Goal: Information Seeking & Learning: Check status

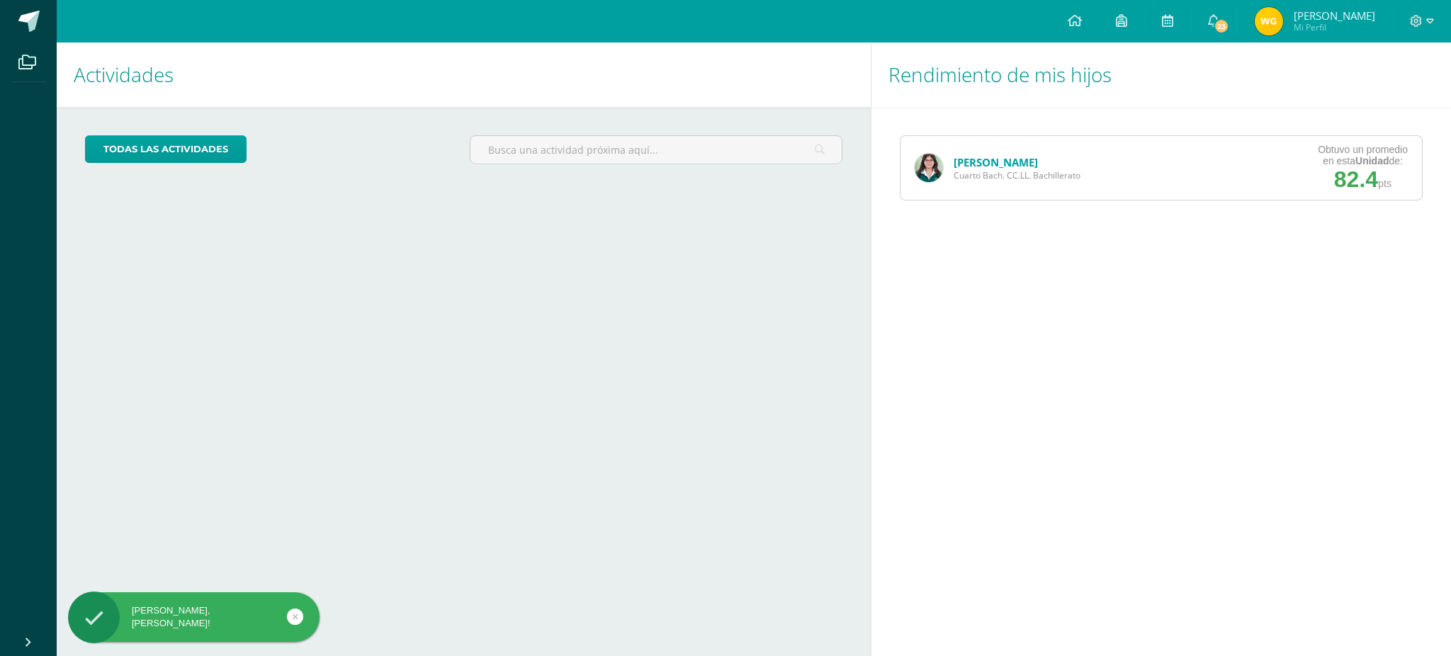
click at [986, 169] on span "Cuarto Bach. CC.LL. Bachillerato" at bounding box center [1017, 175] width 127 height 12
click at [961, 149] on div "Naomi García Cuarto Bach. CC.LL. Bachillerato" at bounding box center [997, 168] width 194 height 64
click at [965, 155] on link "[PERSON_NAME]" at bounding box center [996, 162] width 84 height 14
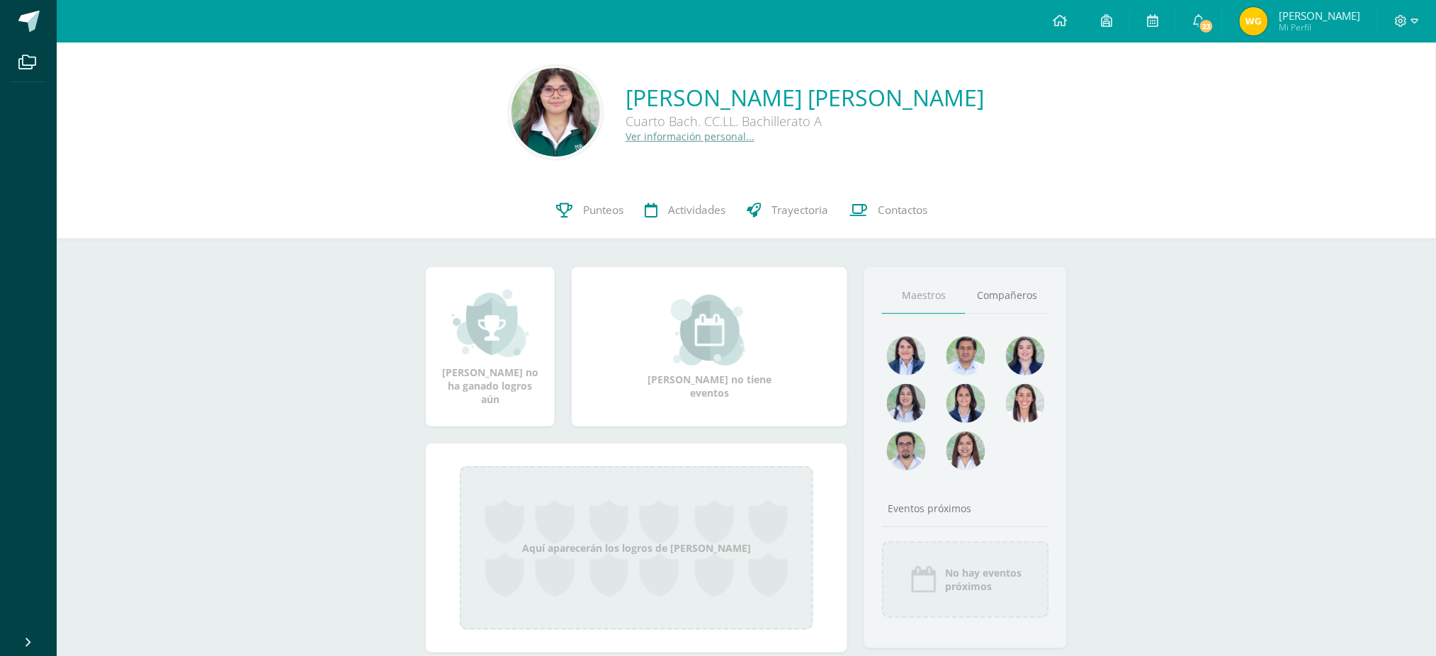
scroll to position [29, 0]
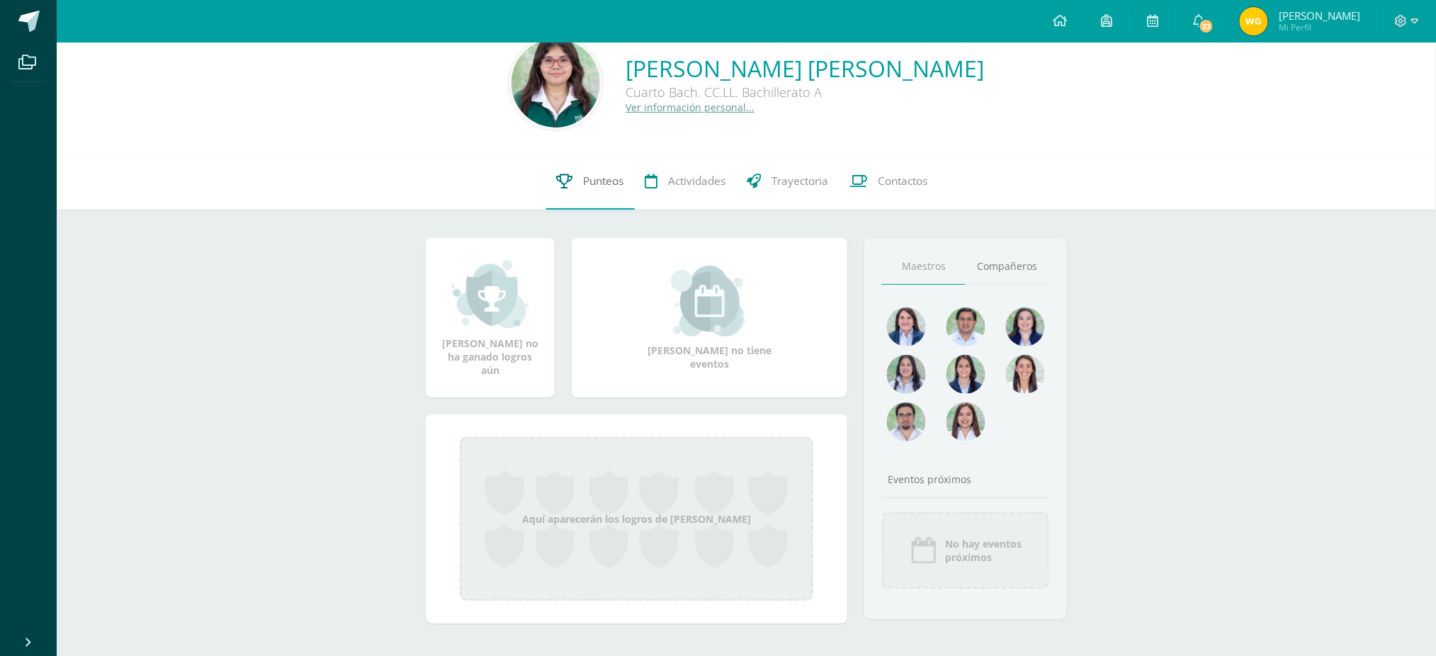
click at [582, 190] on link "Punteos" at bounding box center [590, 181] width 89 height 57
drag, startPoint x: 621, startPoint y: 520, endPoint x: 590, endPoint y: 405, distance: 119.6
click at [590, 405] on div "Naomi Jimena no ha ganado logros aún Naomi Jimena no tiene eventos Aquí aparece…" at bounding box center [636, 439] width 439 height 402
click at [584, 174] on span "Punteos" at bounding box center [604, 181] width 40 height 15
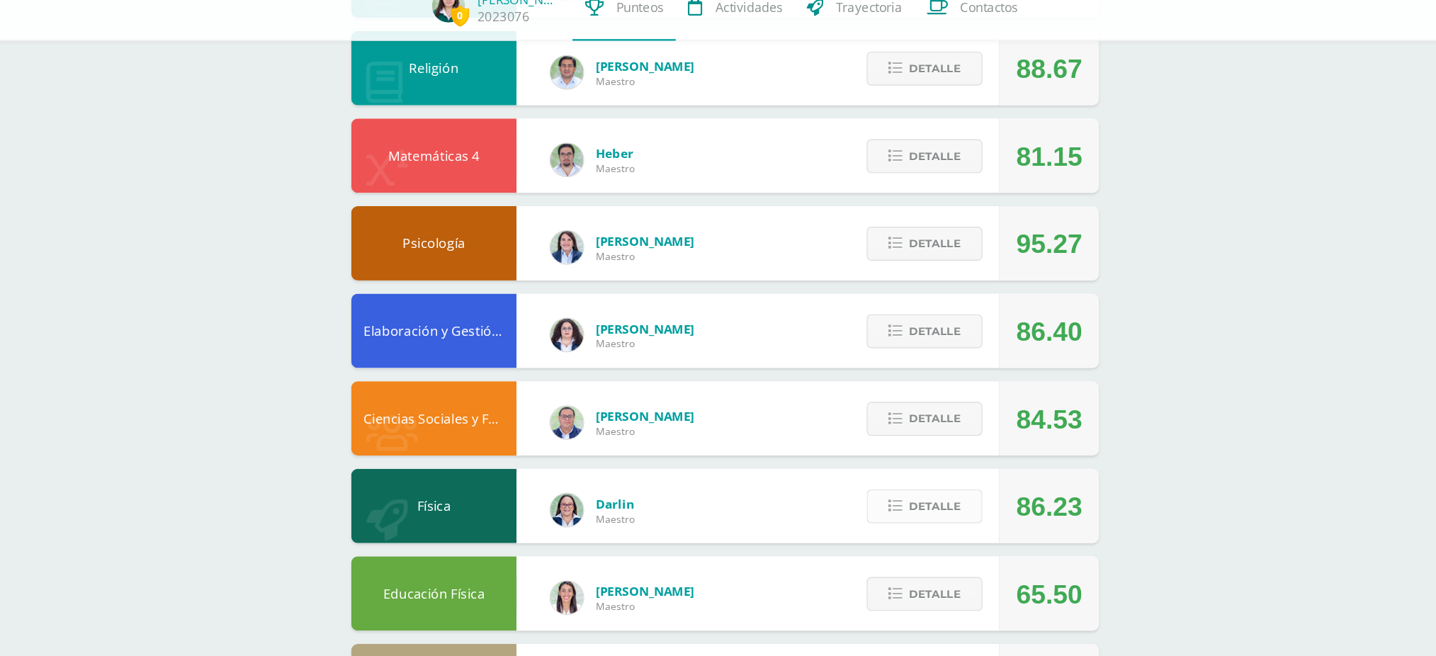
scroll to position [471, 0]
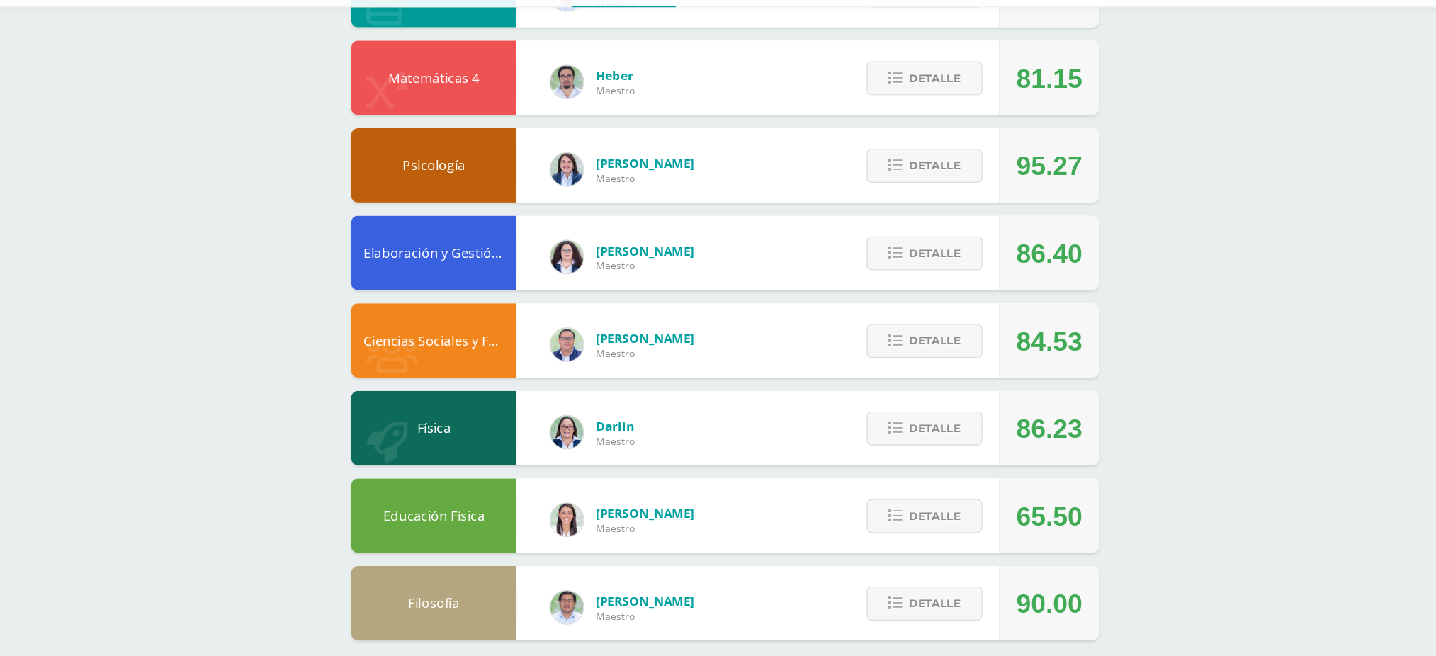
click at [1006, 506] on div "65.50" at bounding box center [1024, 536] width 57 height 64
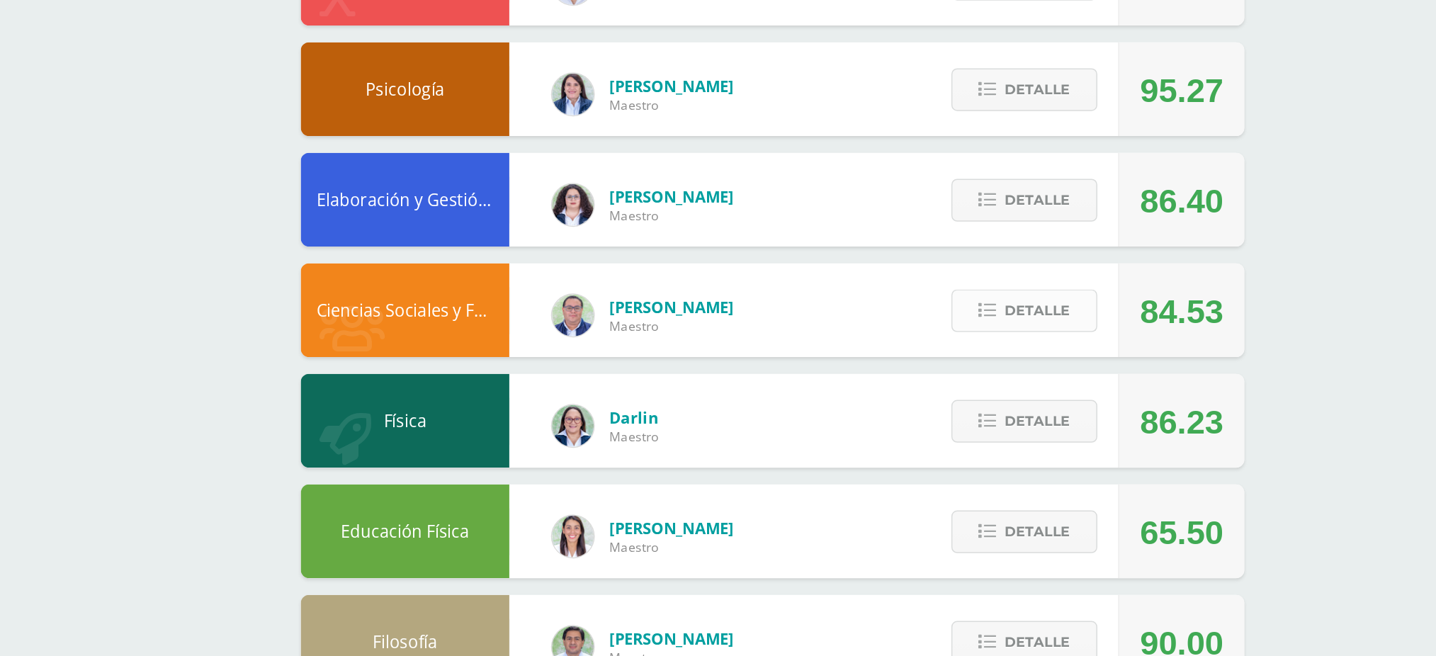
click at [963, 381] on button "Detalle" at bounding box center [917, 385] width 99 height 29
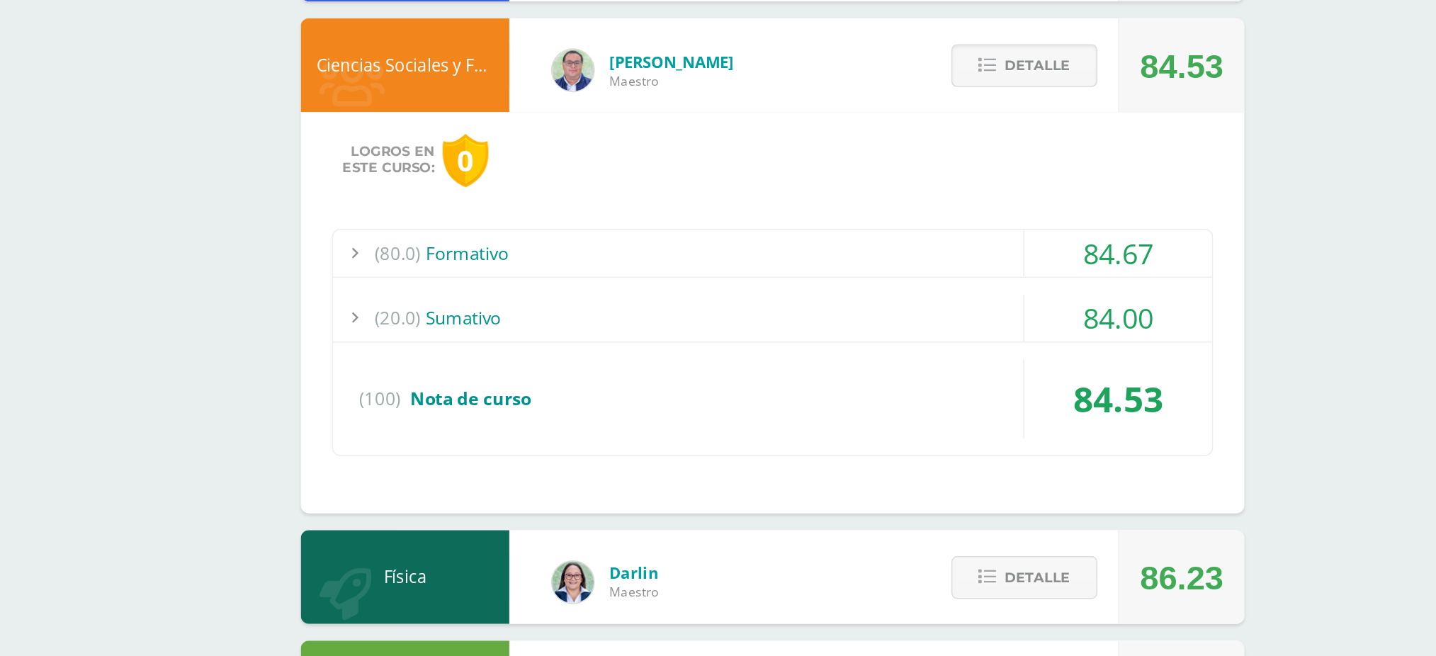
scroll to position [604, 0]
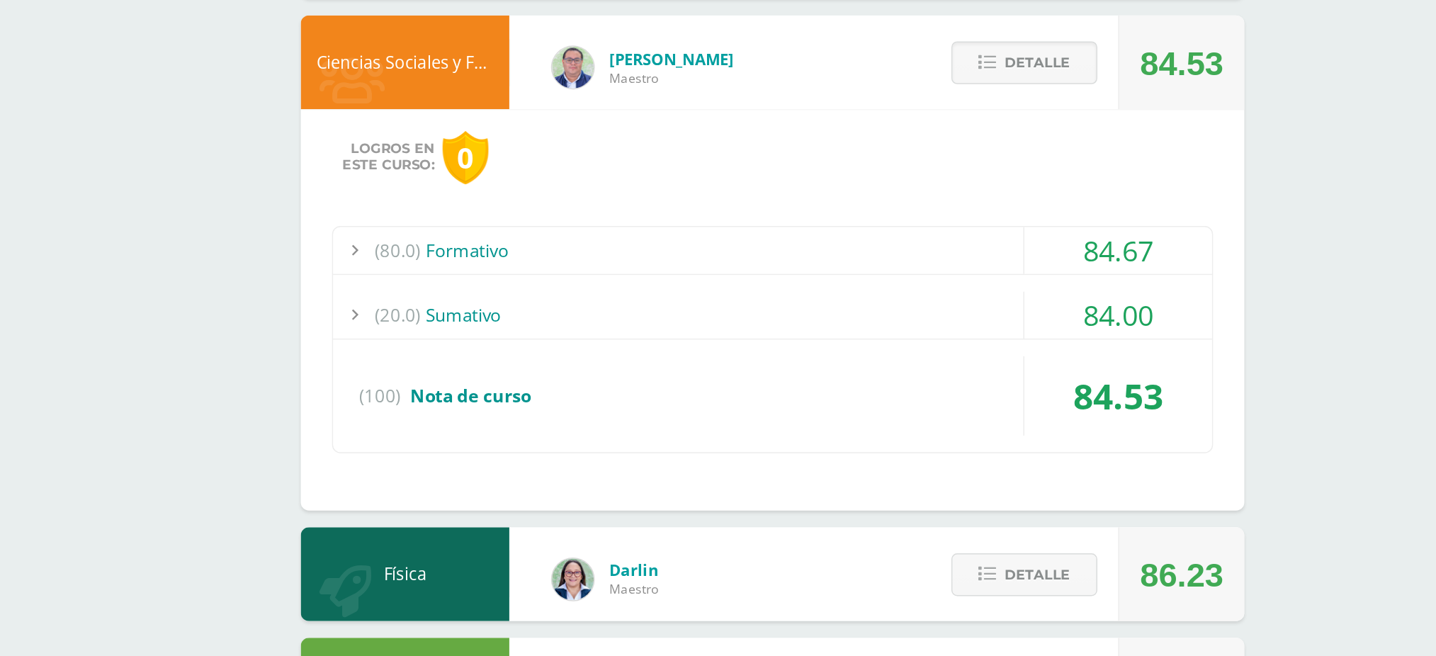
click at [512, 371] on div "(80.0) Formativo" at bounding box center [746, 380] width 597 height 32
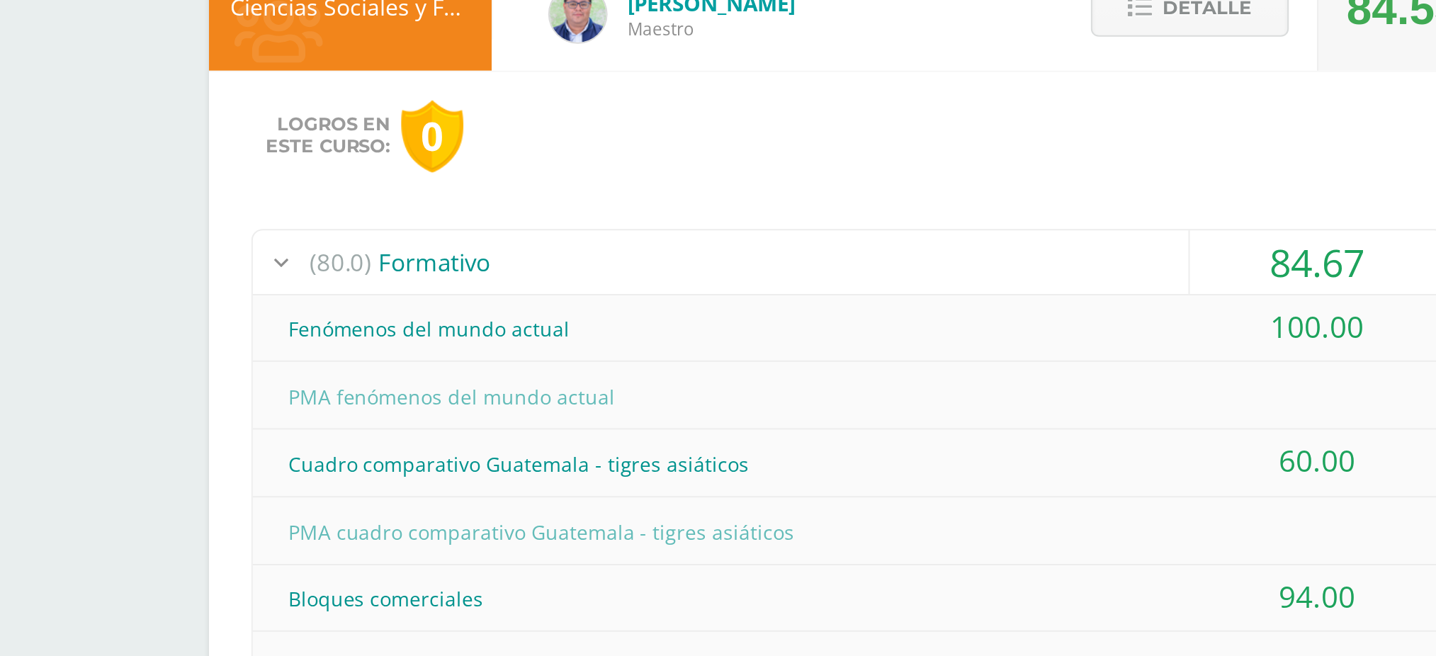
scroll to position [610, 0]
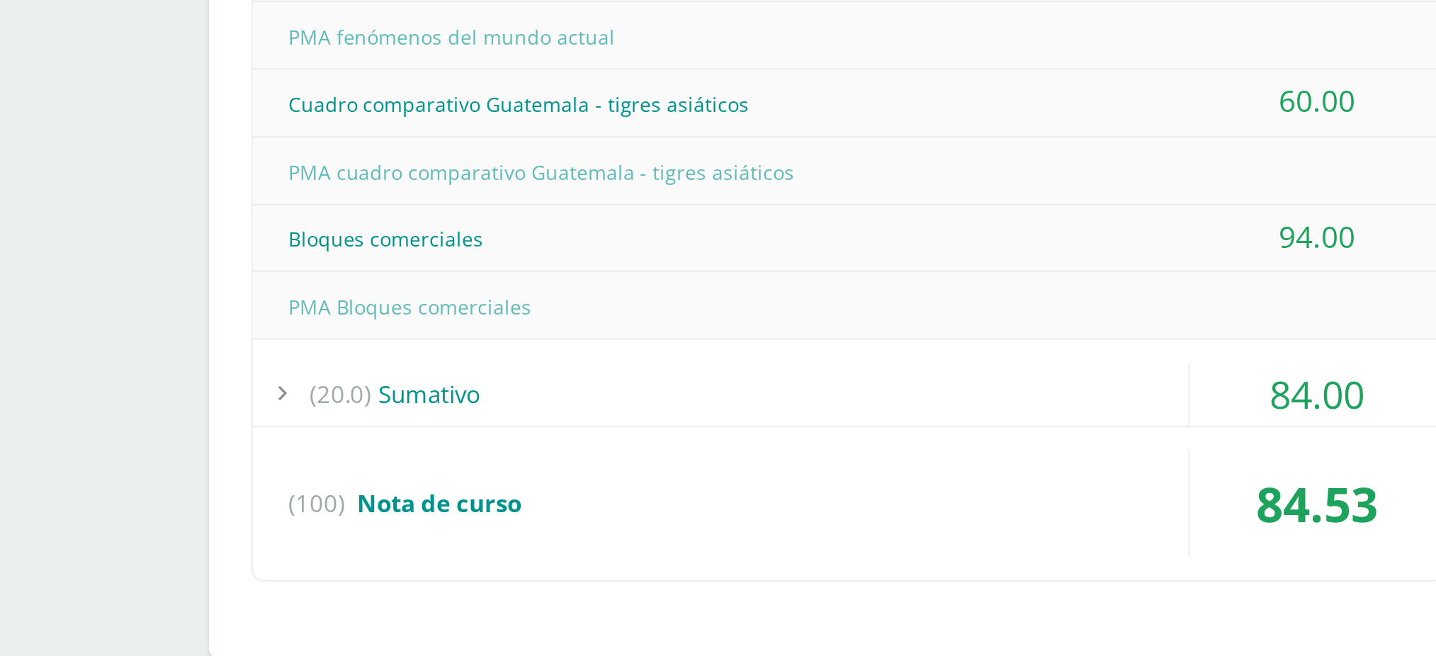
click at [503, 509] on span "(20.0)" at bounding box center [491, 525] width 31 height 32
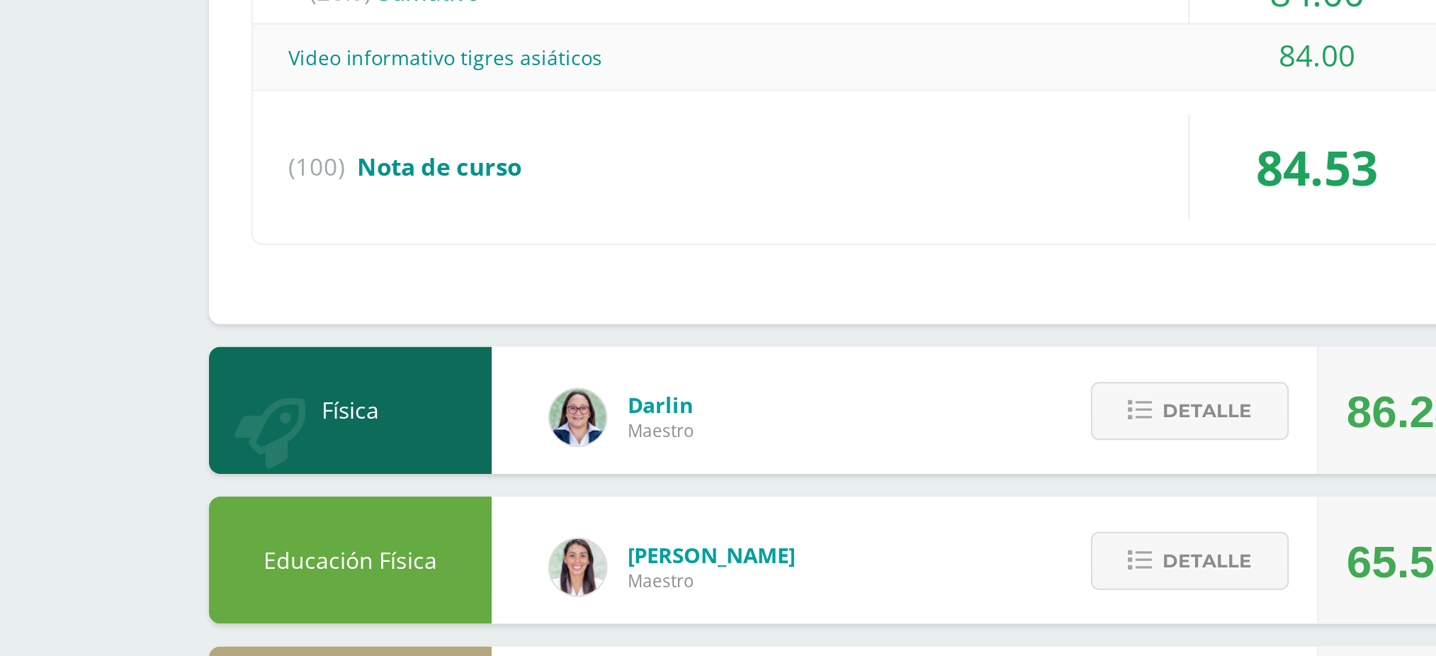
scroll to position [703, 0]
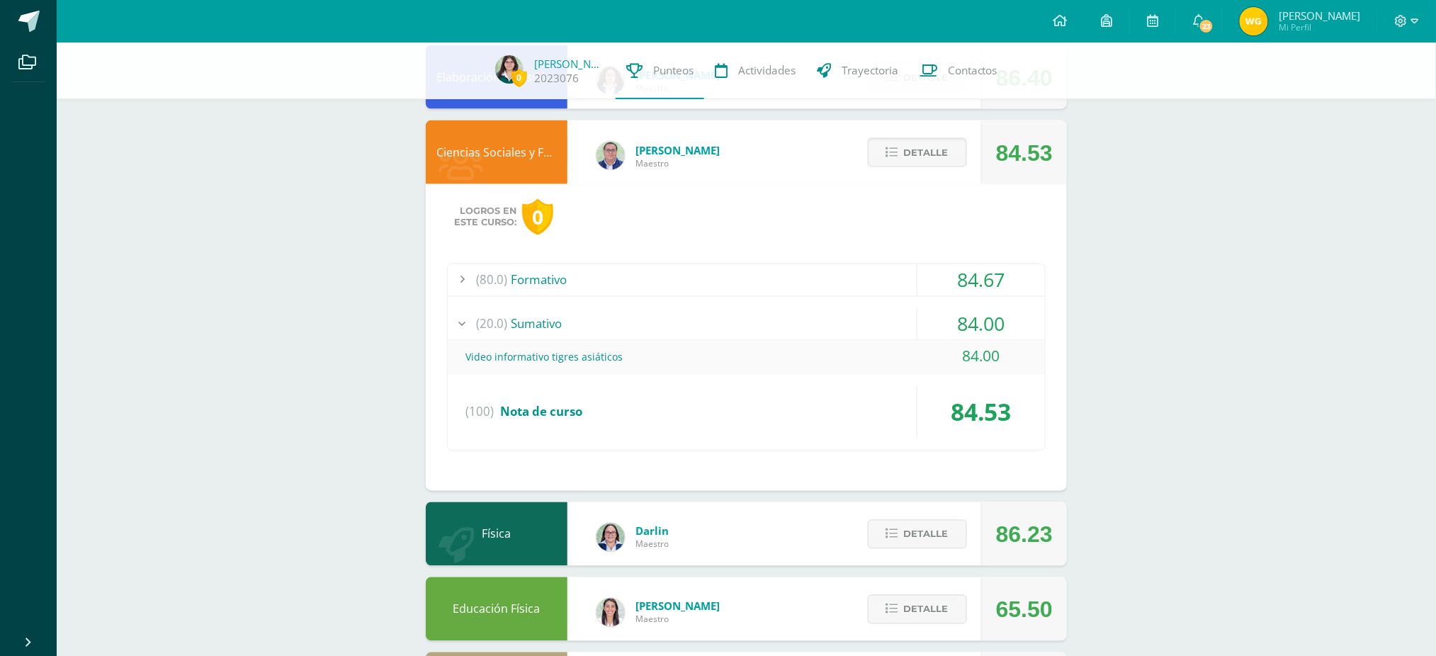
click at [541, 283] on div "(80.0) Formativo" at bounding box center [746, 280] width 597 height 32
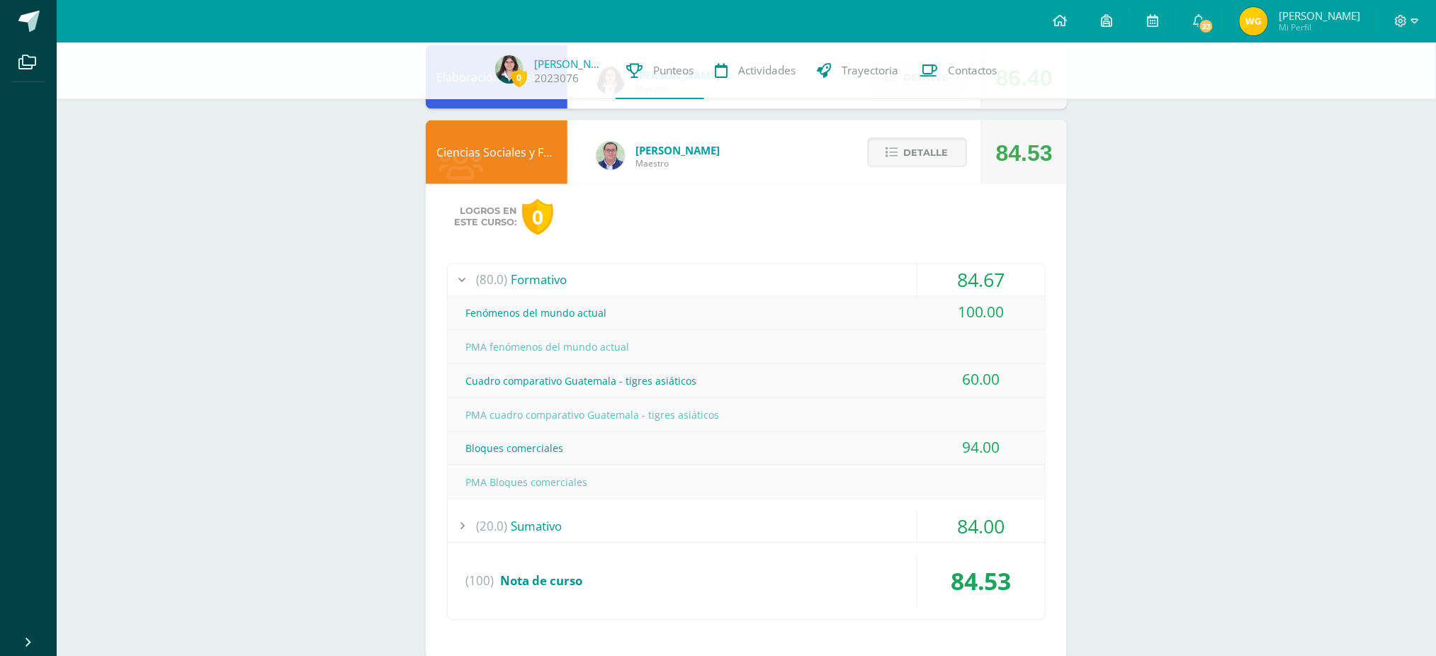
click at [531, 511] on div "(20.0) [GEOGRAPHIC_DATA]" at bounding box center [746, 527] width 597 height 32
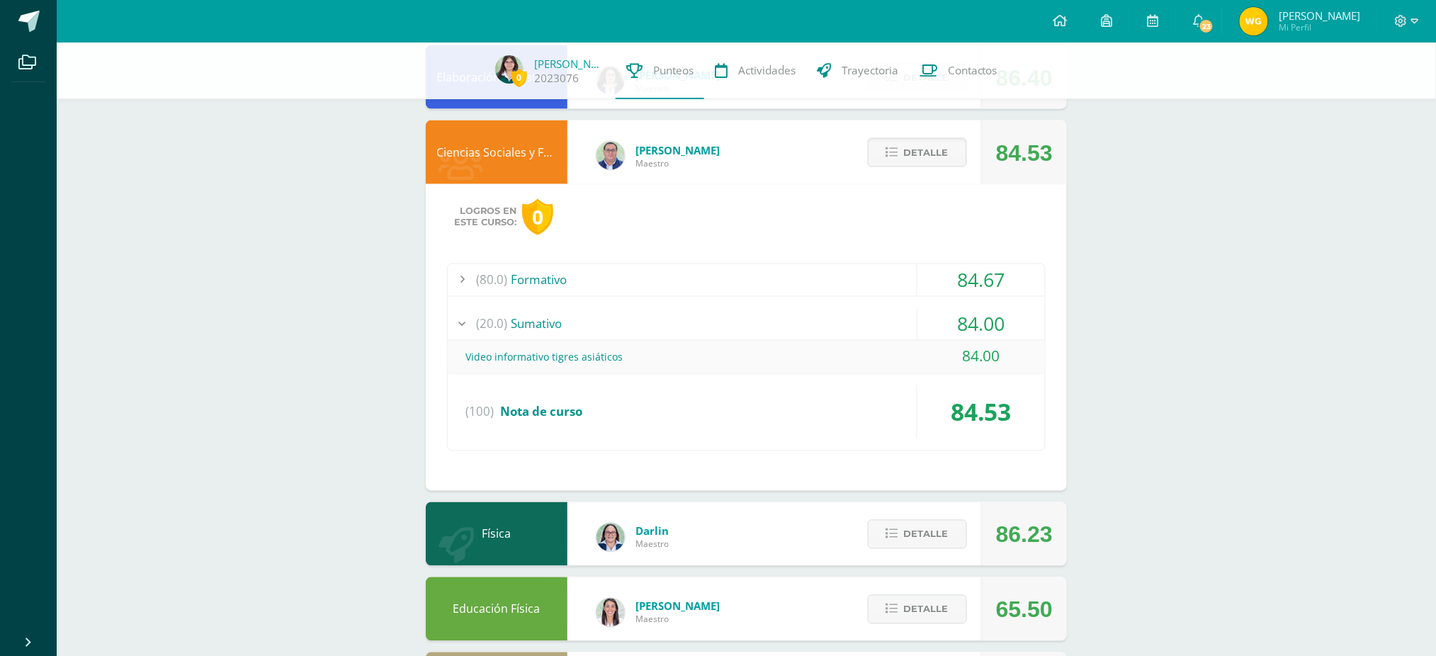
click at [544, 313] on div "(20.0) [GEOGRAPHIC_DATA]" at bounding box center [746, 324] width 597 height 32
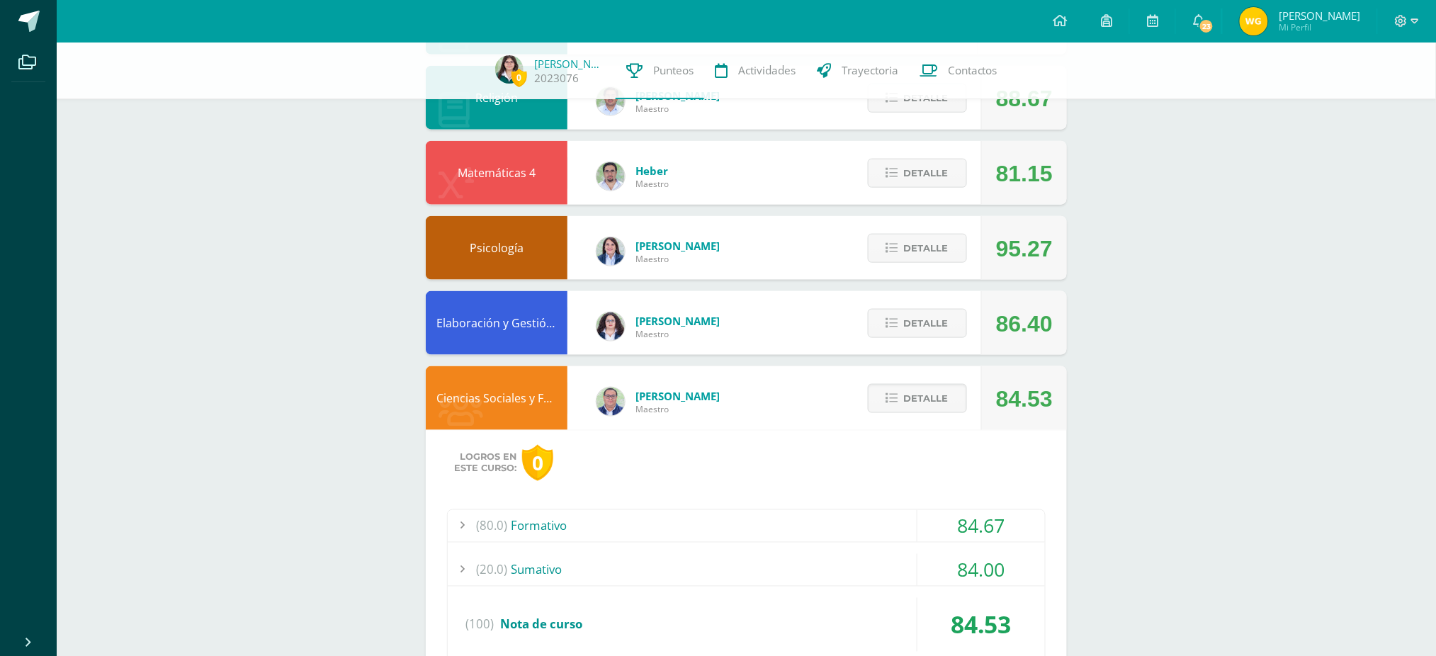
scroll to position [458, 0]
click at [936, 216] on div "Detalle" at bounding box center [914, 247] width 135 height 64
click at [957, 245] on button "Detalle" at bounding box center [917, 247] width 99 height 29
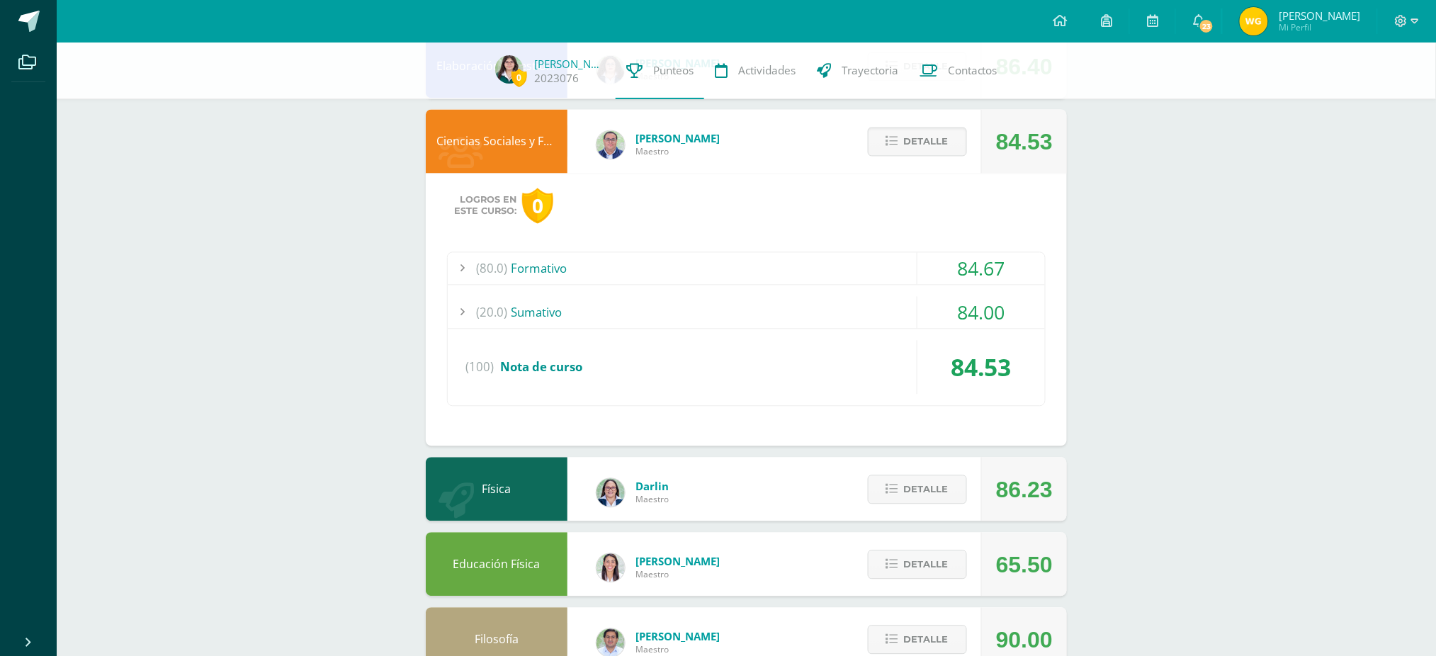
scroll to position [1012, 0]
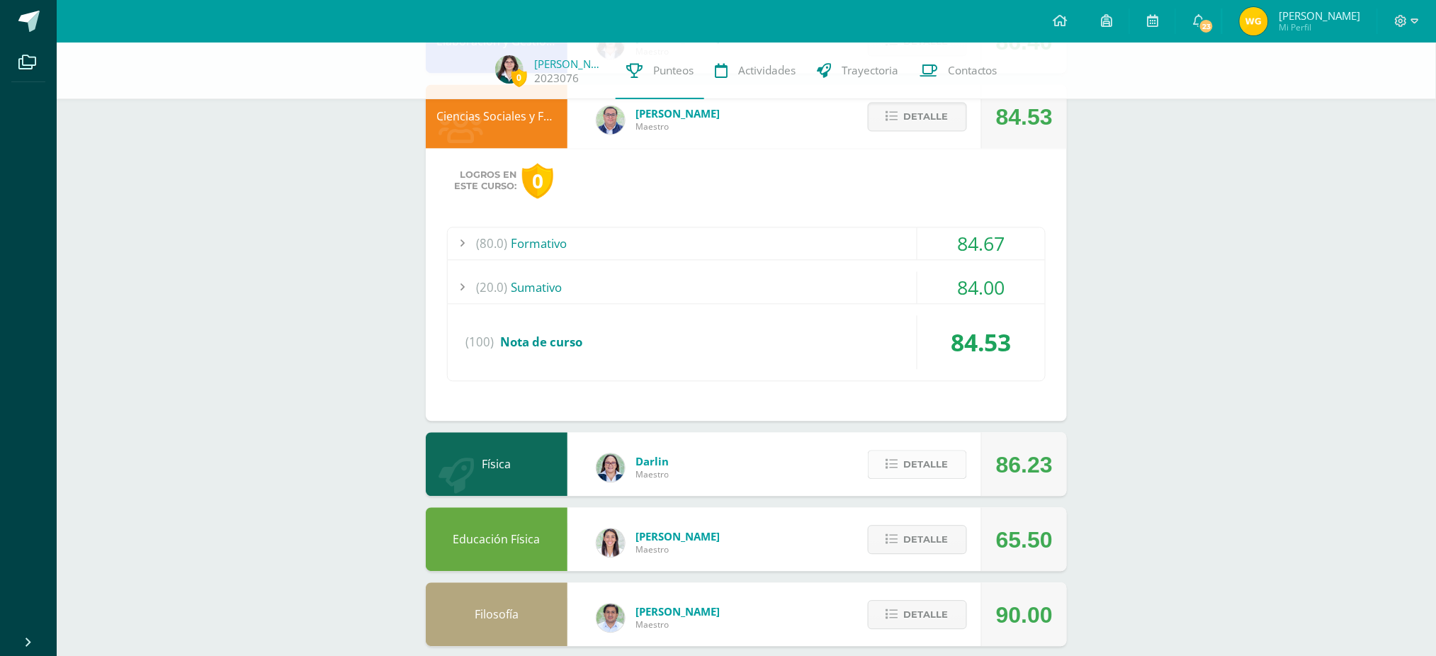
click at [912, 451] on span "Detalle" at bounding box center [926, 464] width 45 height 26
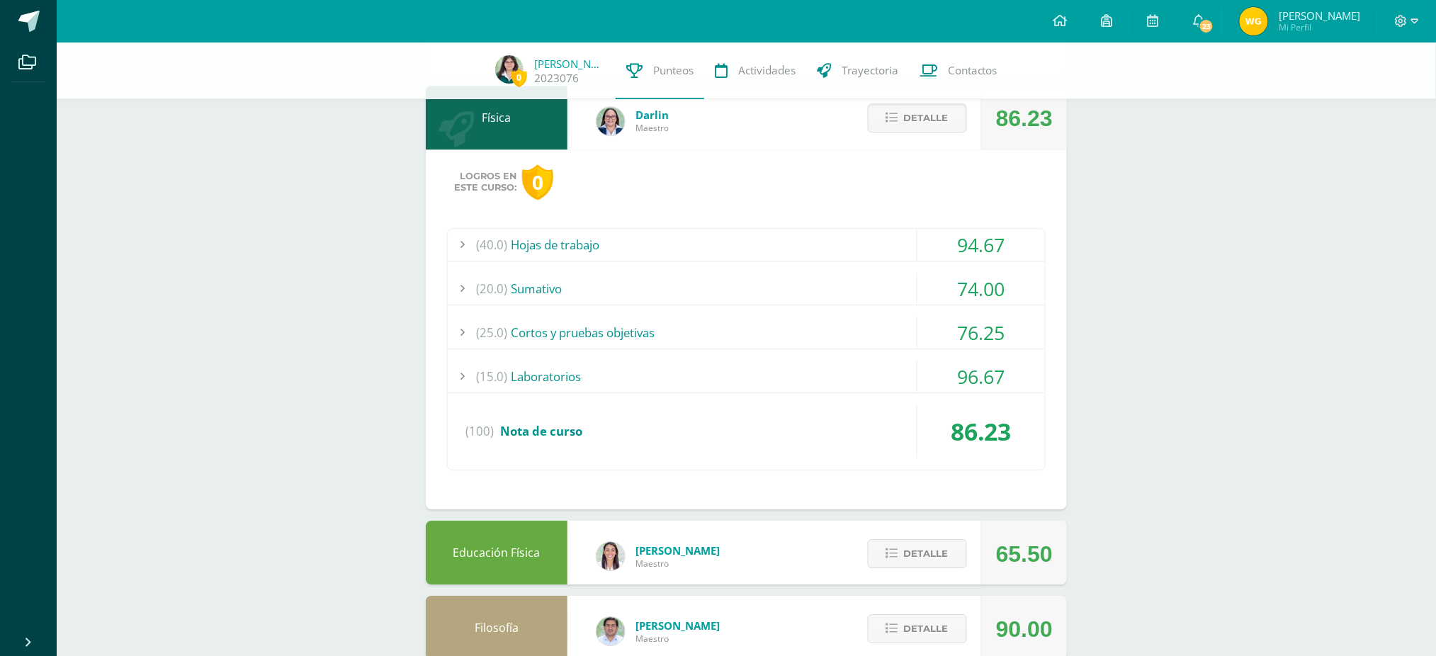
scroll to position [1362, 0]
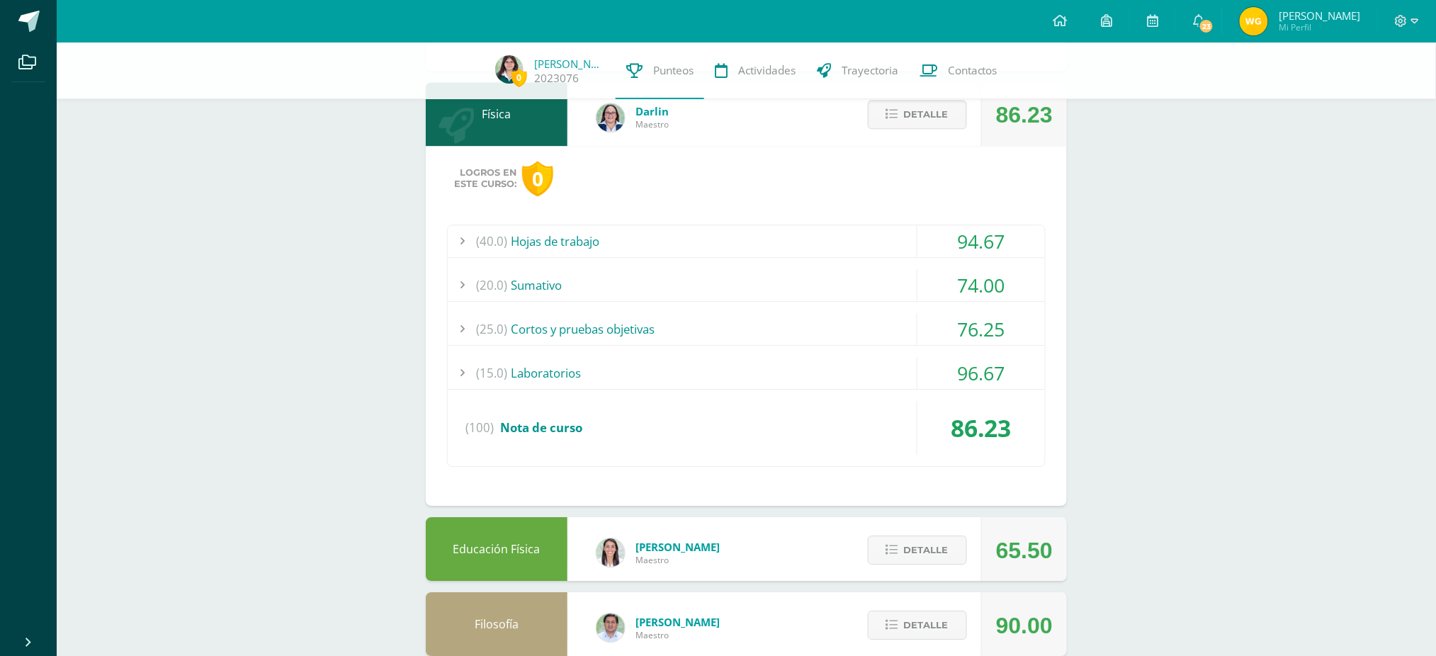
click at [539, 269] on div "(20.0) [GEOGRAPHIC_DATA]" at bounding box center [746, 285] width 597 height 32
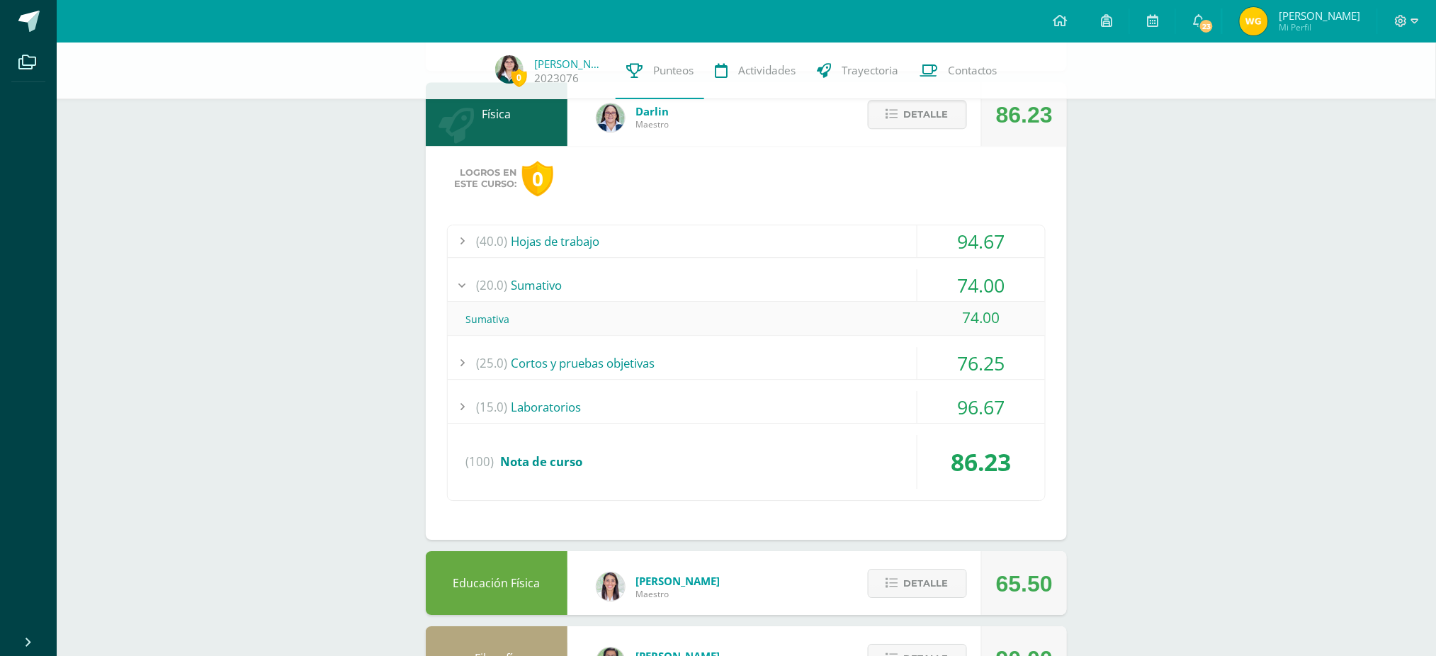
click at [541, 273] on div "(20.0) [GEOGRAPHIC_DATA]" at bounding box center [746, 285] width 597 height 32
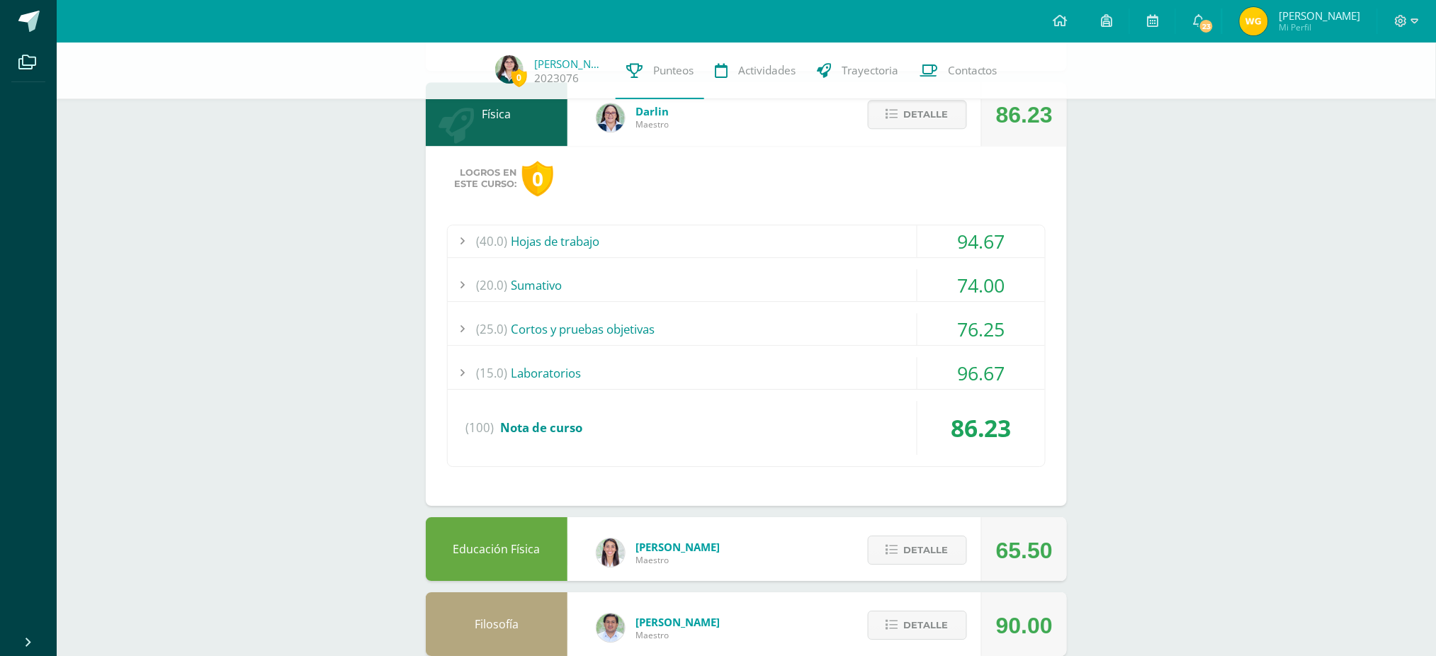
click at [549, 202] on div "Logros en este curso: 0 (40.0) Hojas de trabajo 94.67 Ejercitación Dinámica" at bounding box center [746, 326] width 641 height 361
click at [563, 227] on div "(40.0) Hojas de trabajo" at bounding box center [746, 241] width 597 height 32
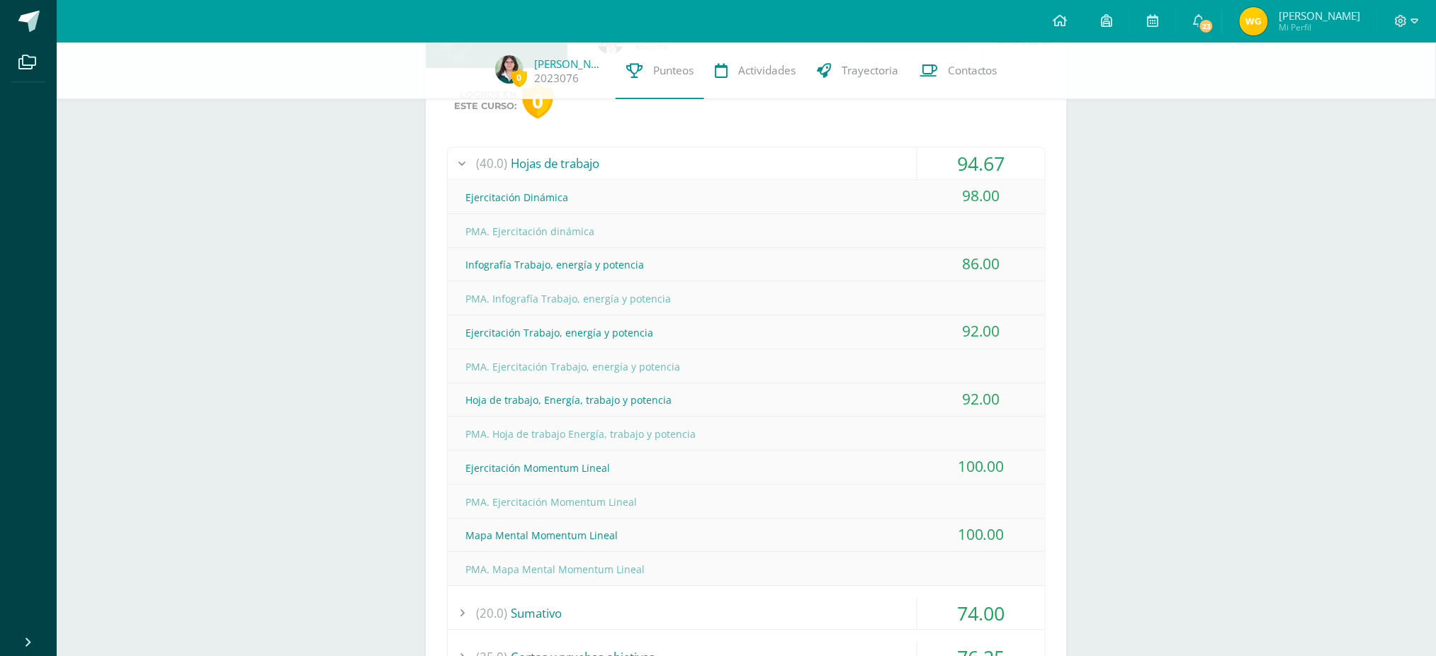
scroll to position [1440, 0]
click at [576, 157] on div "(40.0) Hojas de trabajo" at bounding box center [746, 164] width 597 height 32
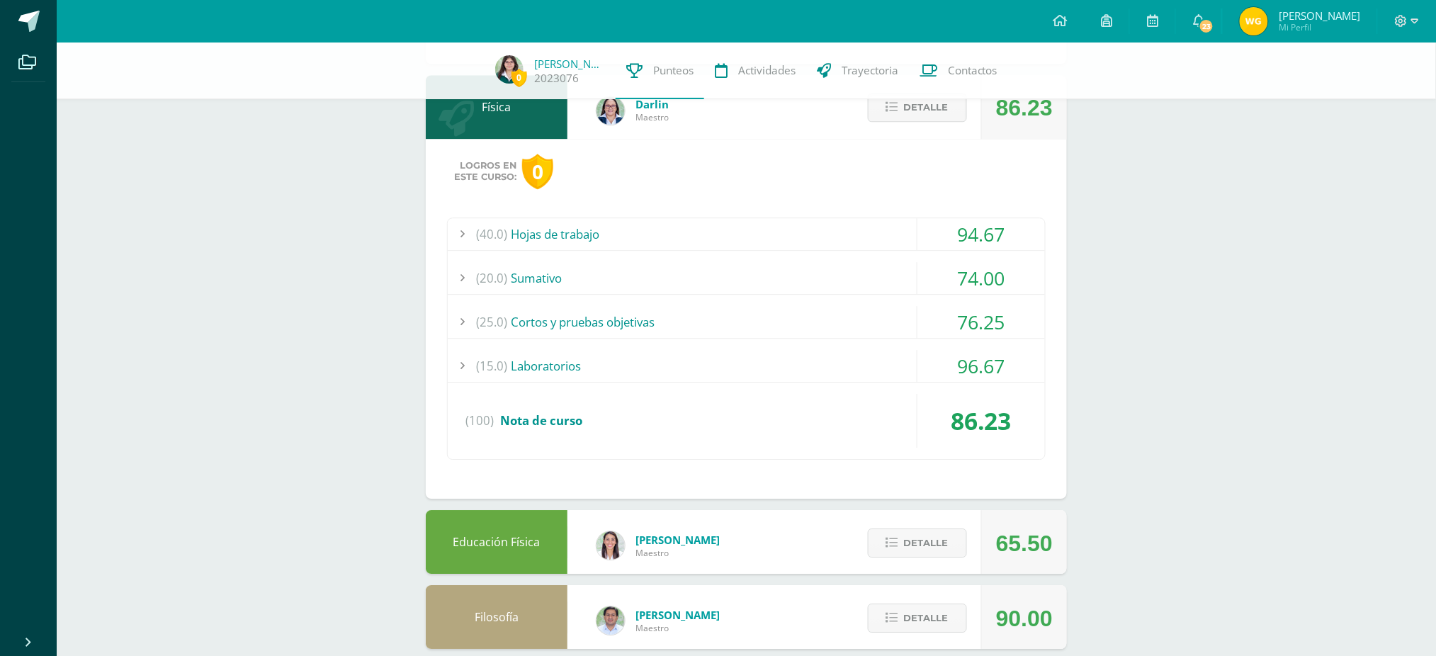
click at [558, 350] on div "(15.0) Laboratorios" at bounding box center [746, 366] width 597 height 32
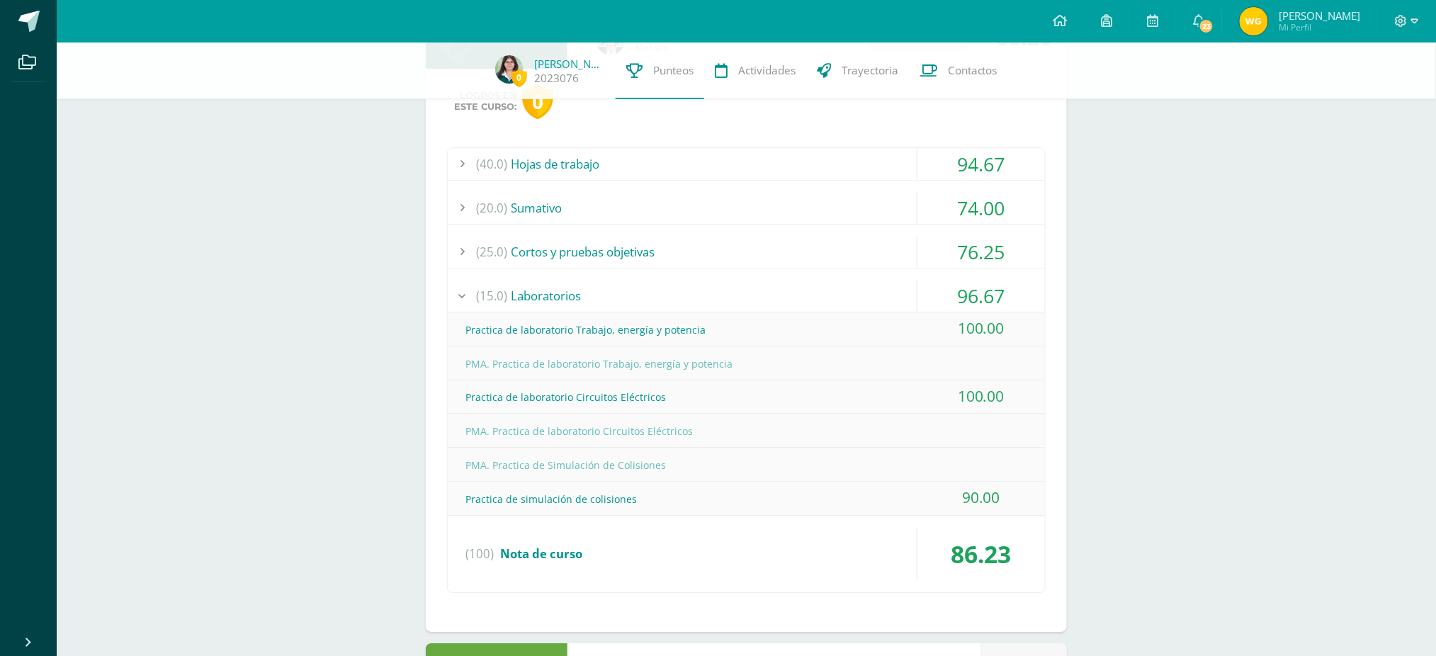
click at [580, 490] on div "Practica de simulación de colisiones" at bounding box center [746, 499] width 597 height 32
drag, startPoint x: 514, startPoint y: 484, endPoint x: 640, endPoint y: 494, distance: 125.8
click at [640, 494] on div "Practica de simulación de colisiones" at bounding box center [746, 499] width 597 height 32
click at [558, 280] on div "(15.0) Laboratorios" at bounding box center [746, 296] width 597 height 32
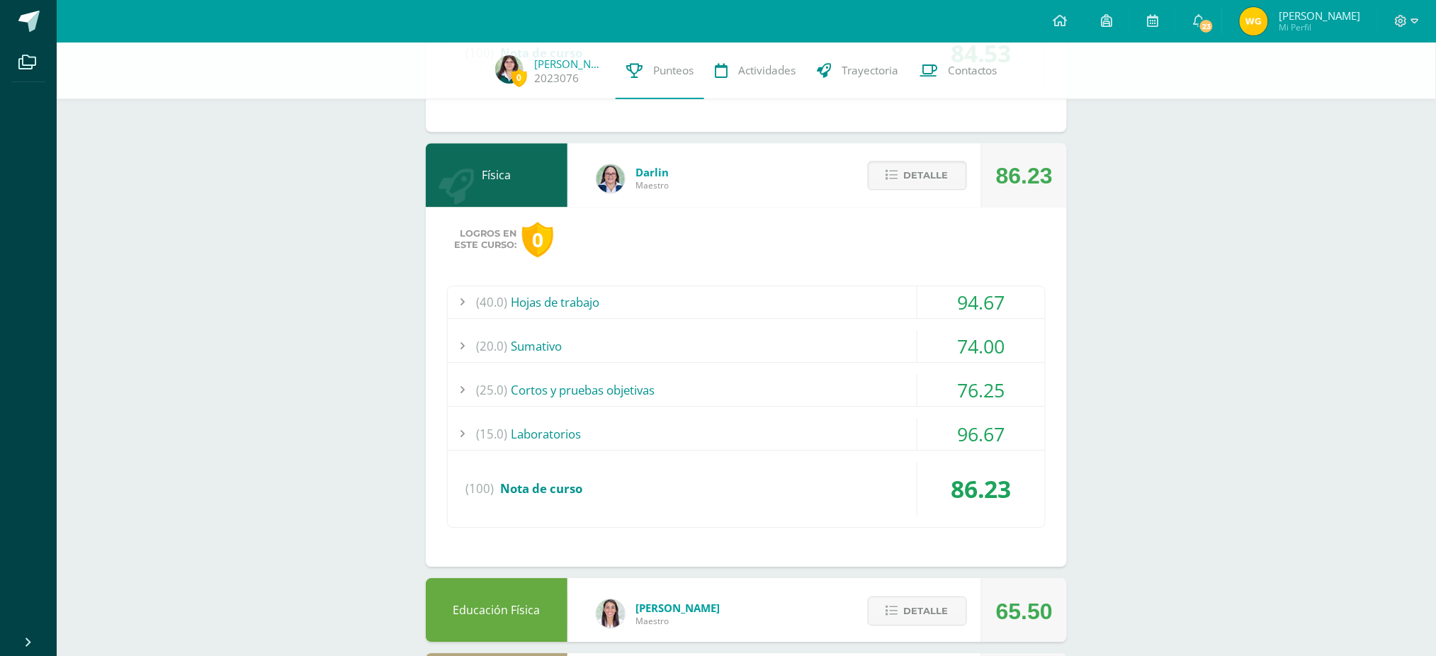
scroll to position [1301, 0]
click at [537, 339] on div "(20.0) [GEOGRAPHIC_DATA]" at bounding box center [746, 347] width 597 height 32
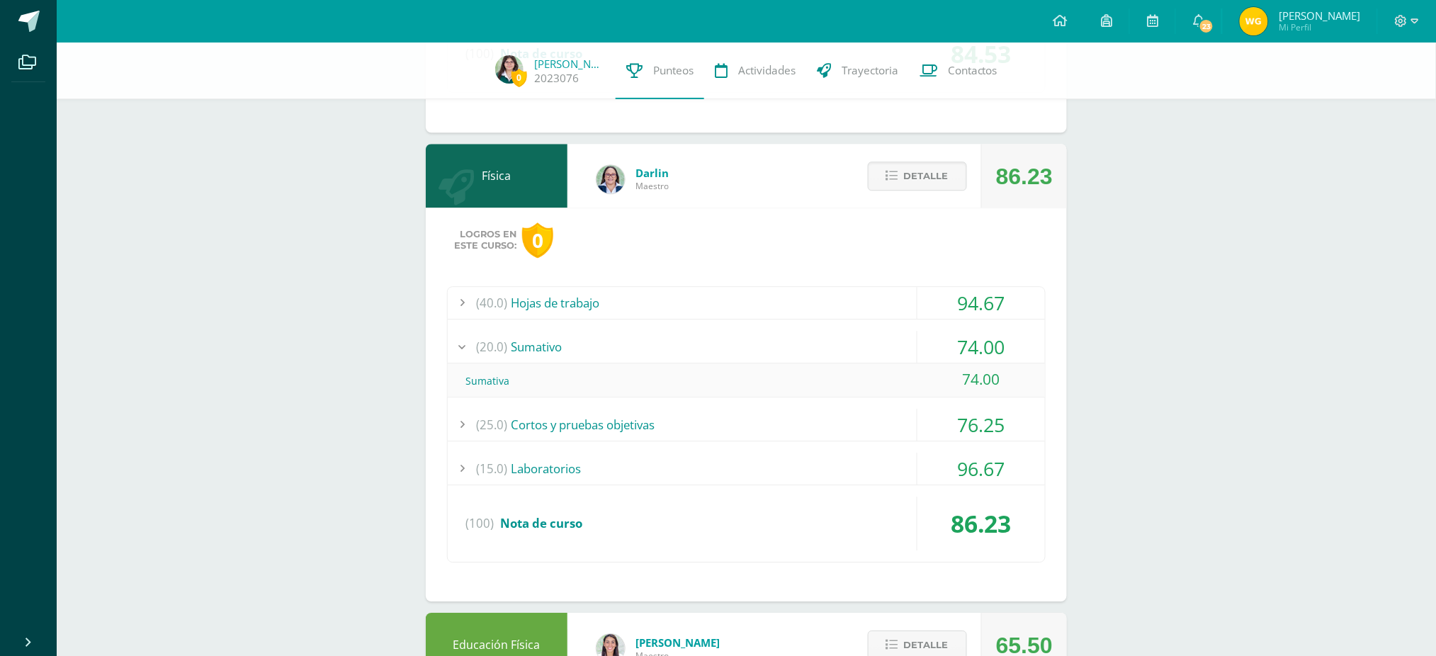
click at [537, 339] on div "(20.0) [GEOGRAPHIC_DATA]" at bounding box center [746, 347] width 597 height 32
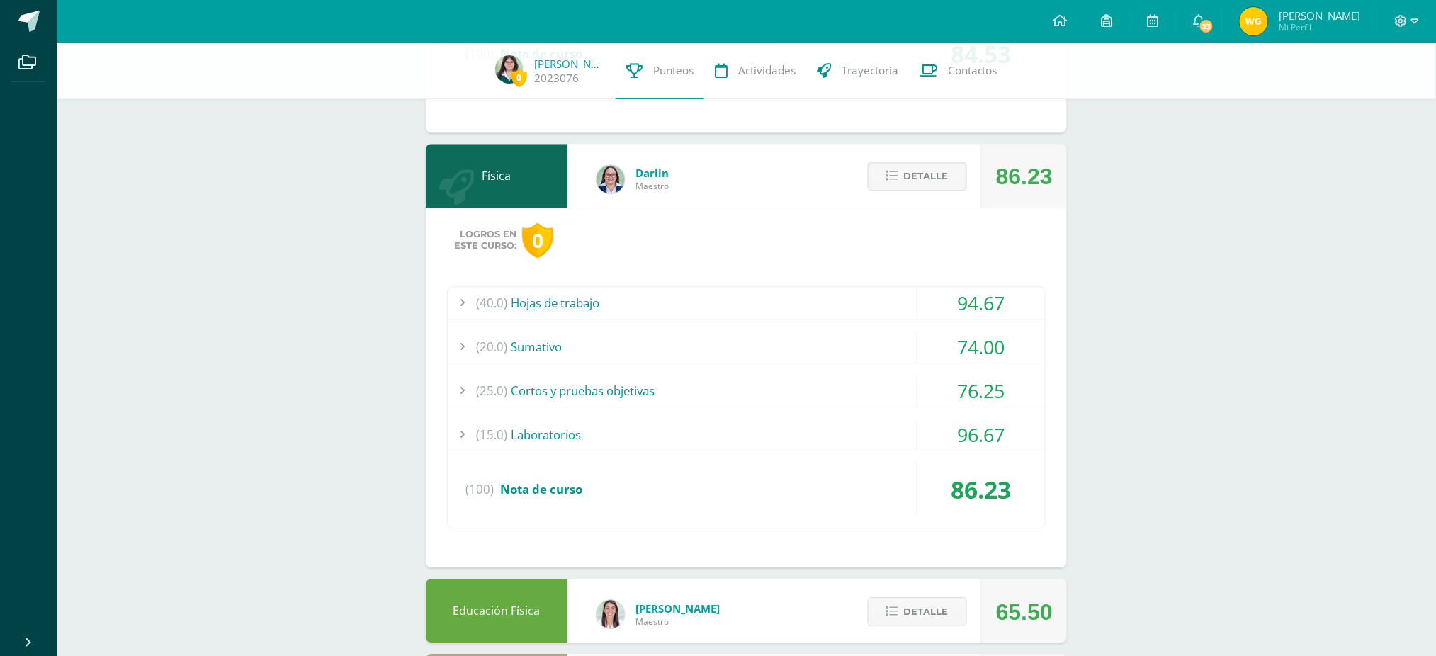
click at [554, 377] on div "(25.0) Cortos y pruebas objetivas" at bounding box center [746, 391] width 597 height 32
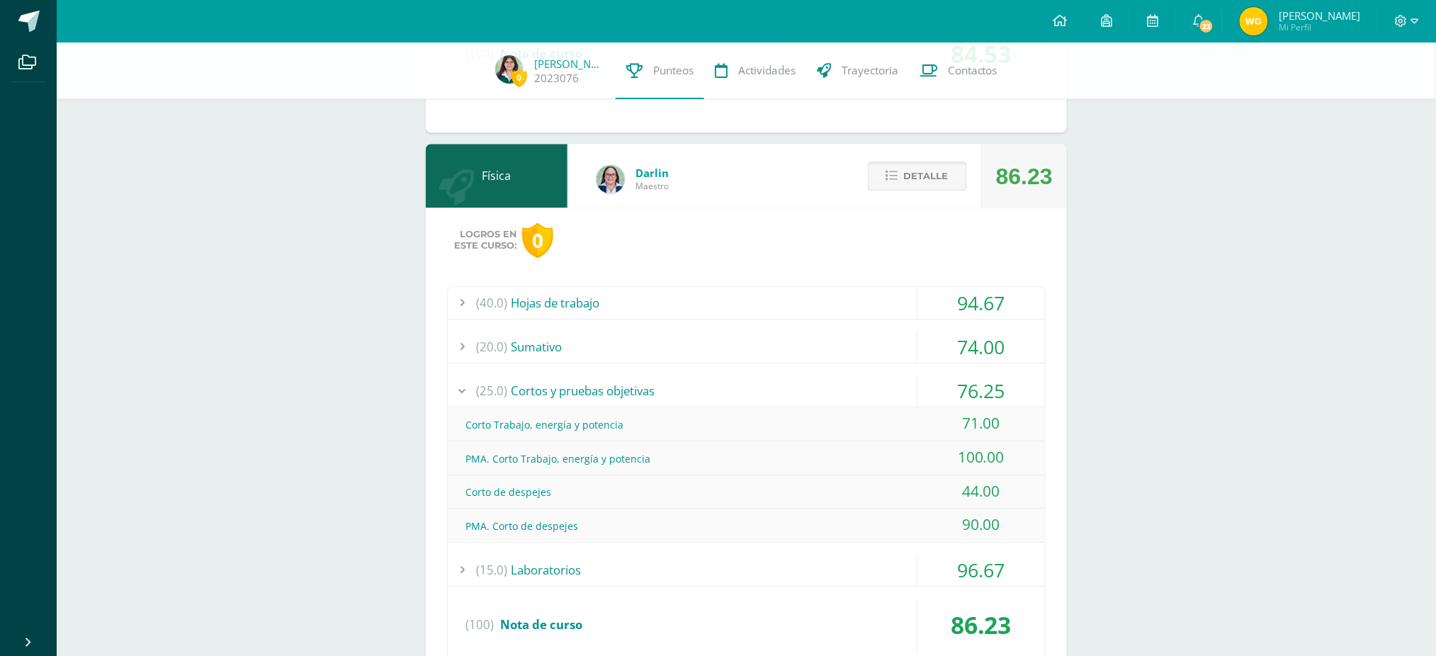
click at [919, 163] on span "Detalle" at bounding box center [926, 176] width 45 height 26
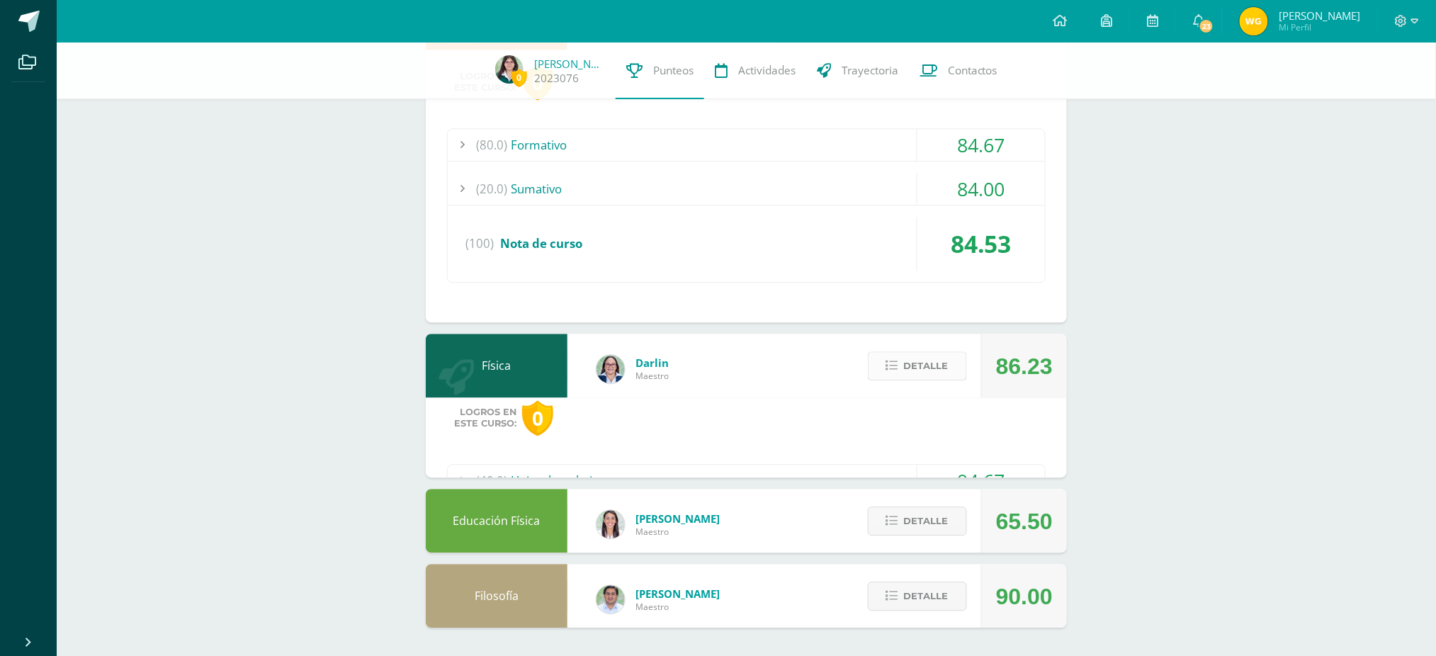
scroll to position [1012, 0]
